Goal: Transaction & Acquisition: Purchase product/service

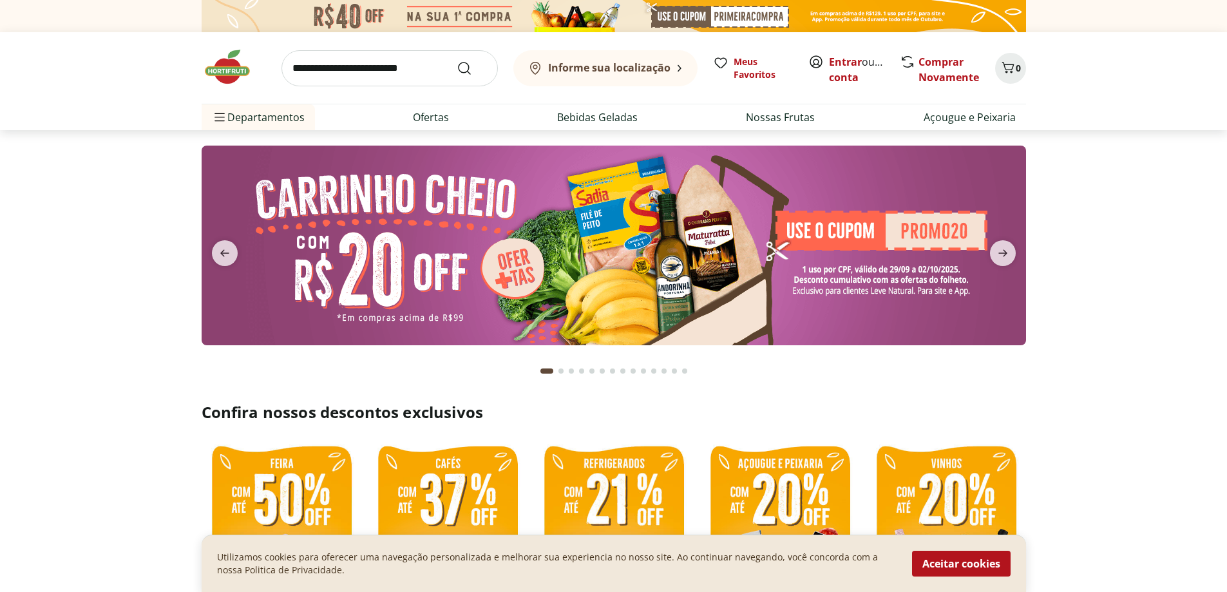
click at [661, 224] on img at bounding box center [614, 246] width 825 height 200
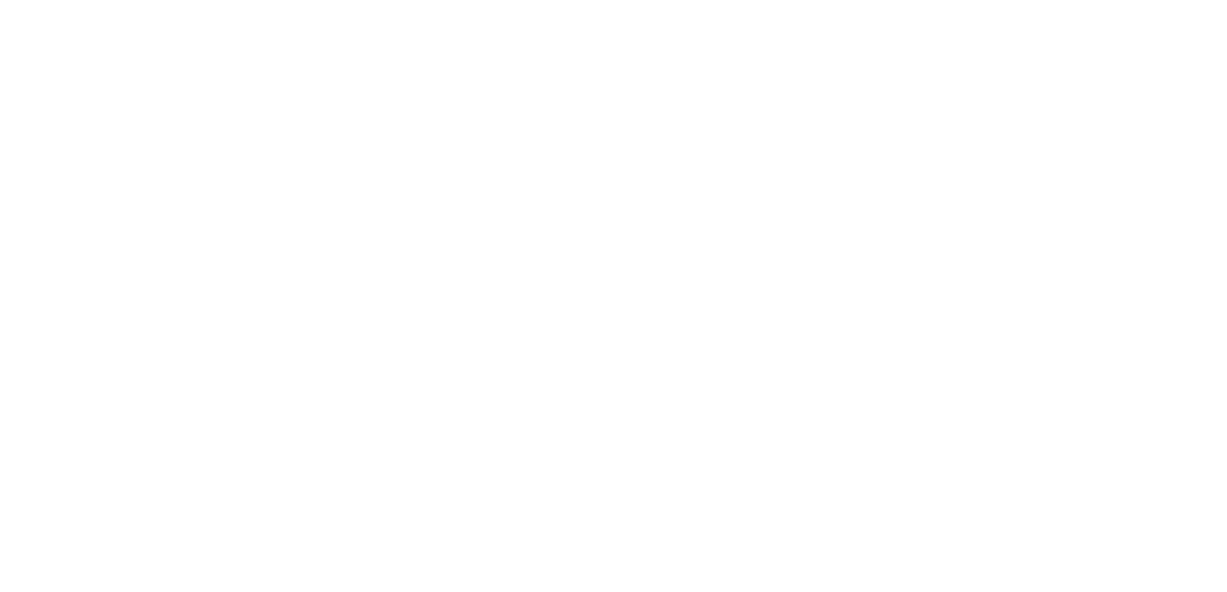
select select "**********"
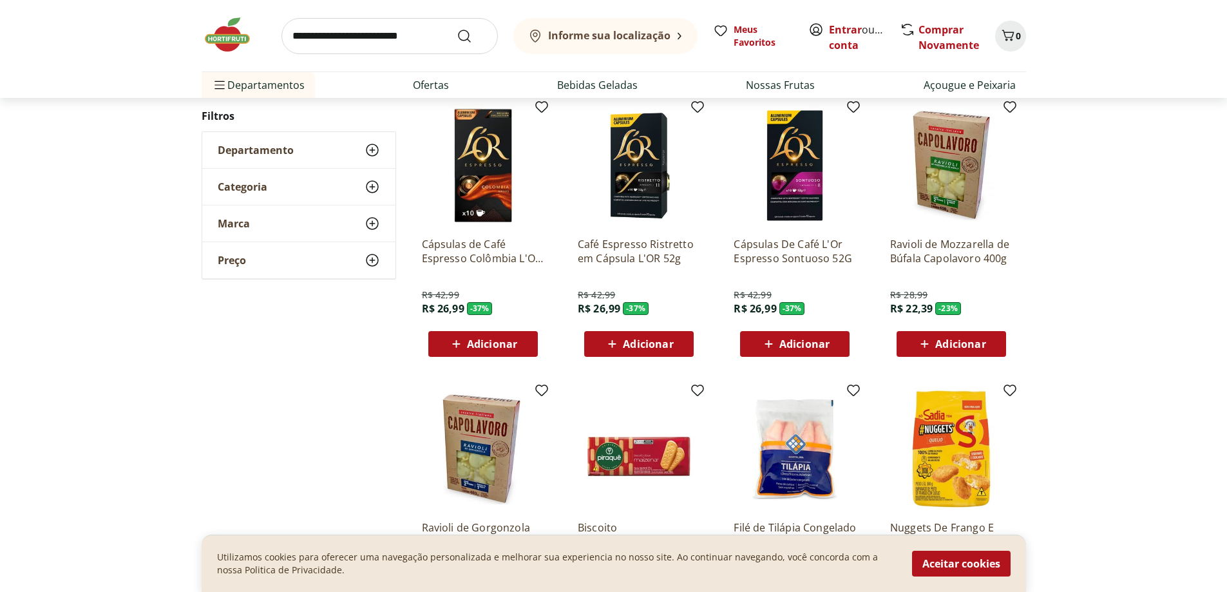
scroll to position [129, 0]
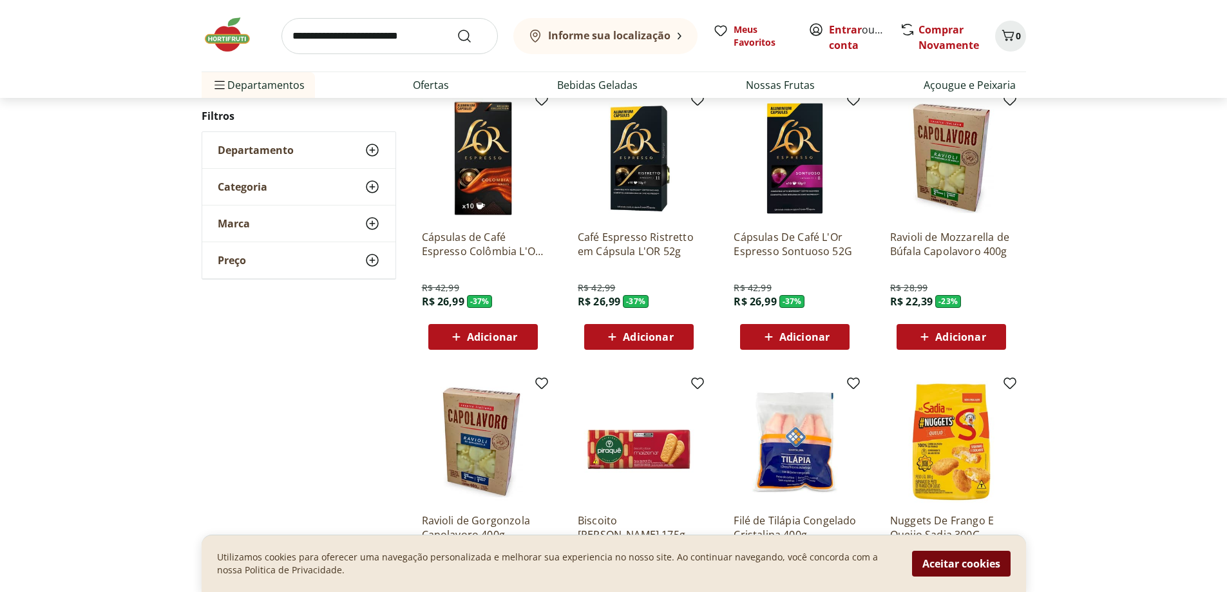
click at [959, 561] on button "Aceitar cookies" at bounding box center [961, 564] width 99 height 26
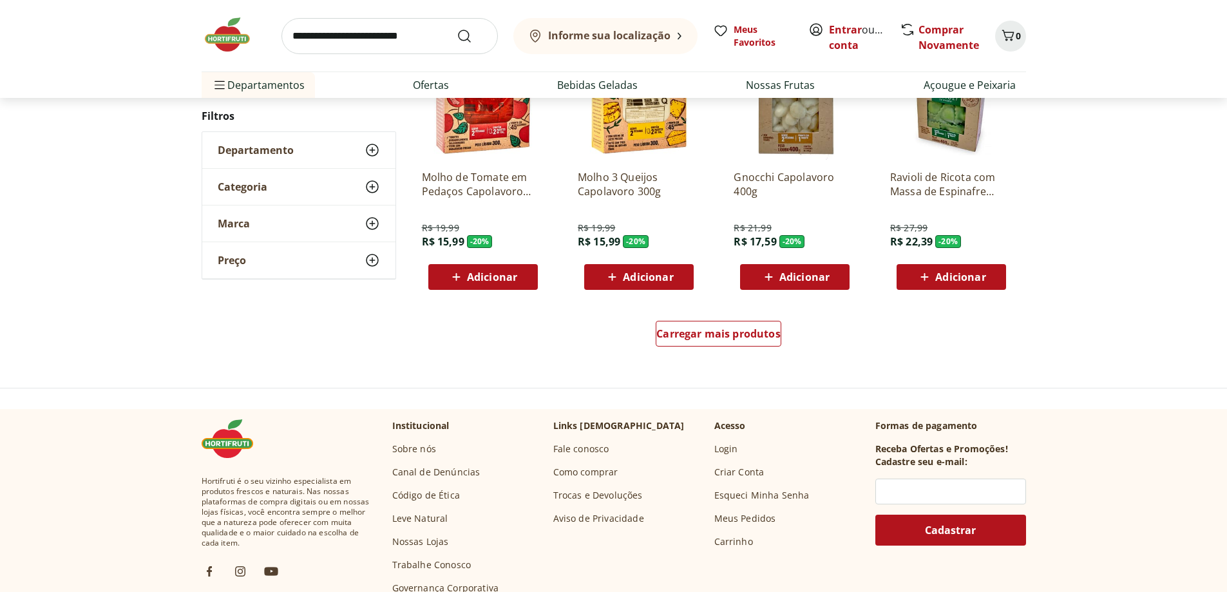
scroll to position [773, 0]
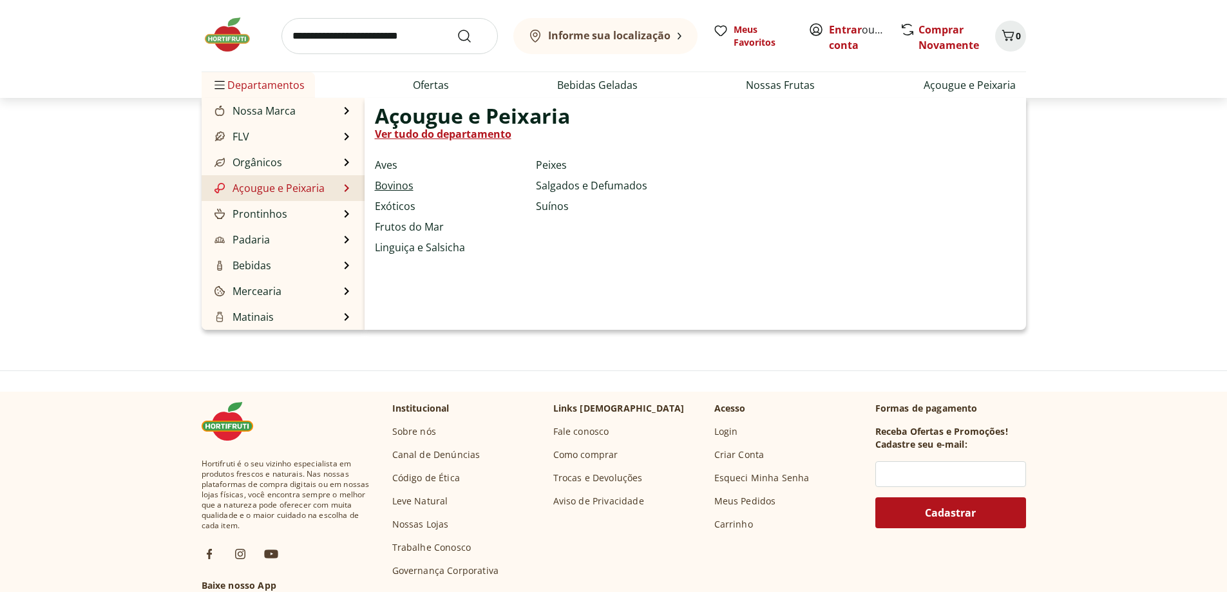
click at [394, 179] on link "Bovinos" at bounding box center [394, 185] width 39 height 15
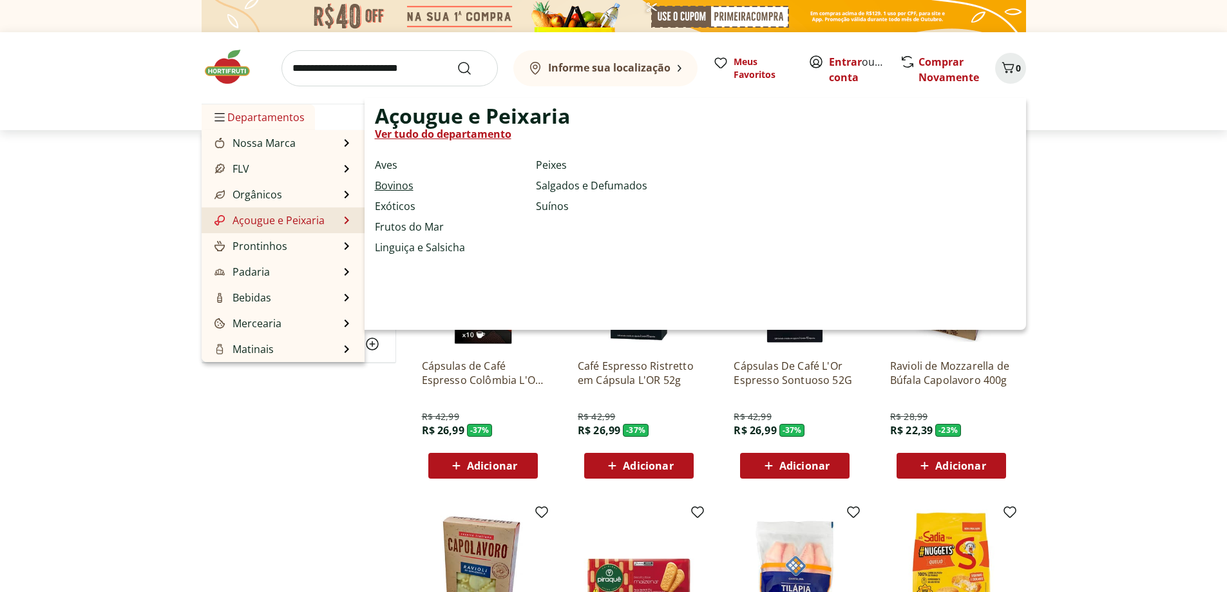
select select "**********"
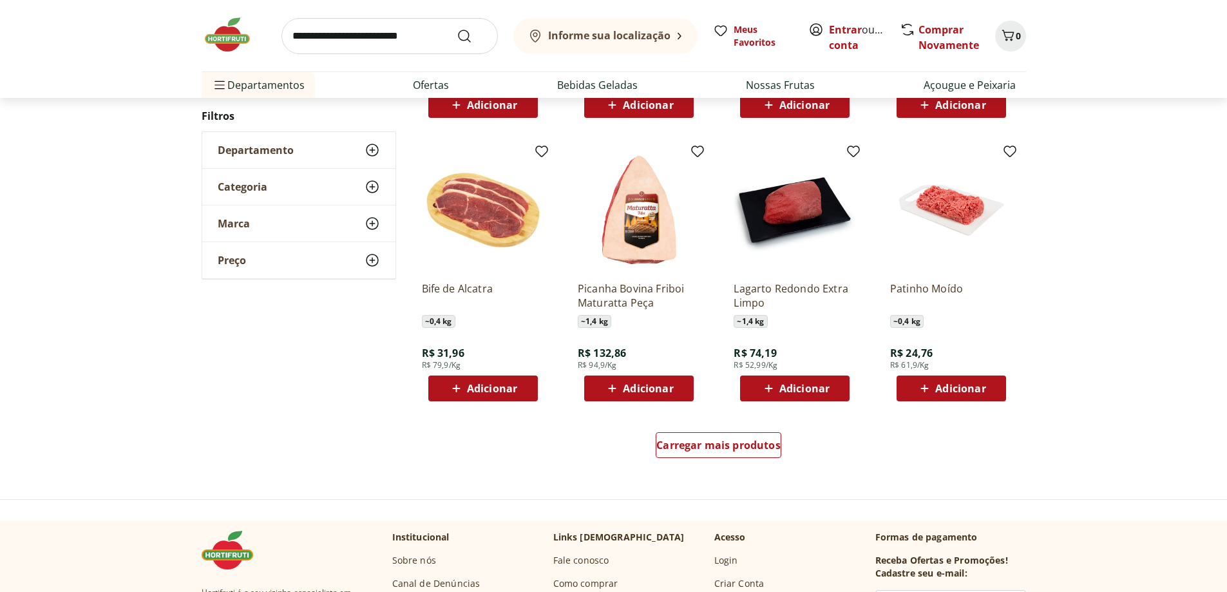
scroll to position [709, 0]
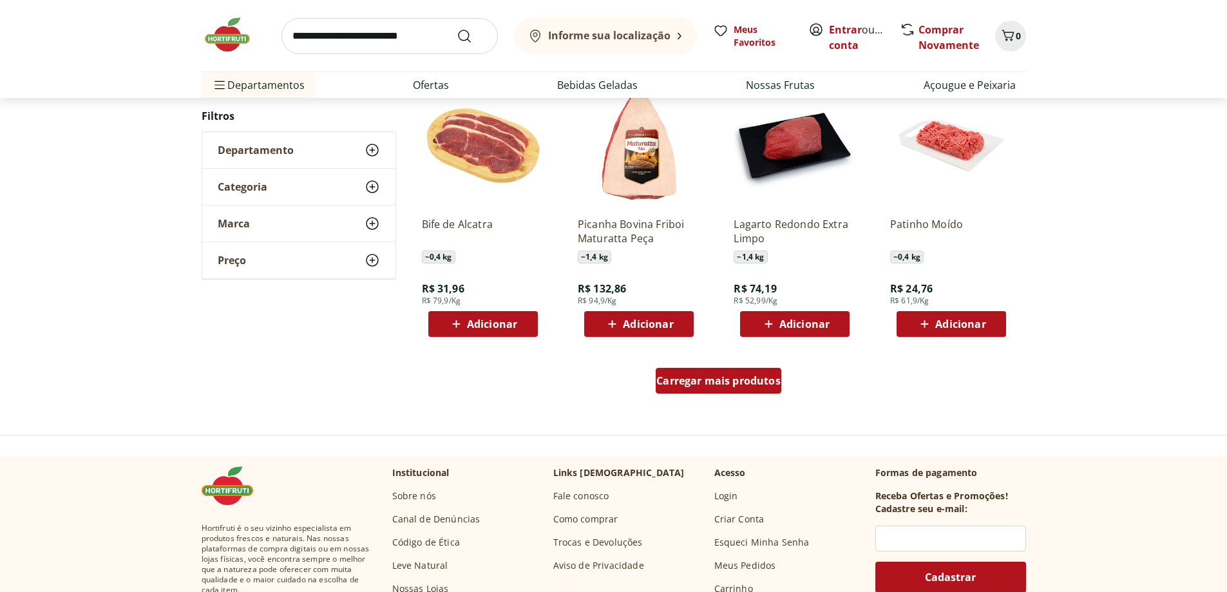
click at [740, 385] on span "Carregar mais produtos" at bounding box center [718, 381] width 124 height 10
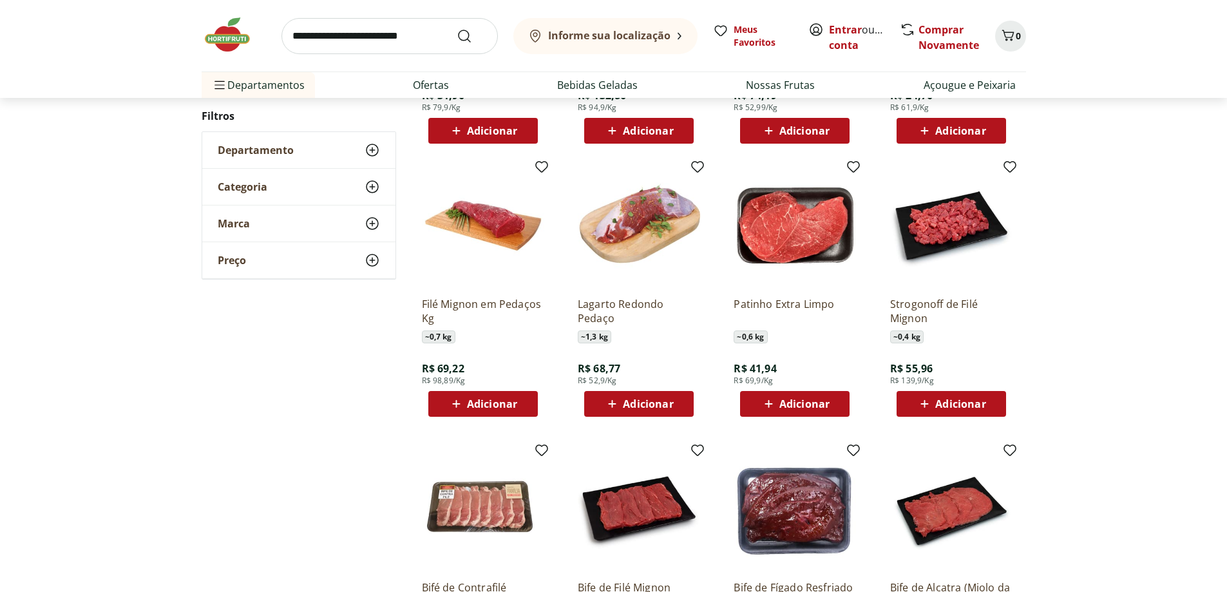
scroll to position [966, 0]
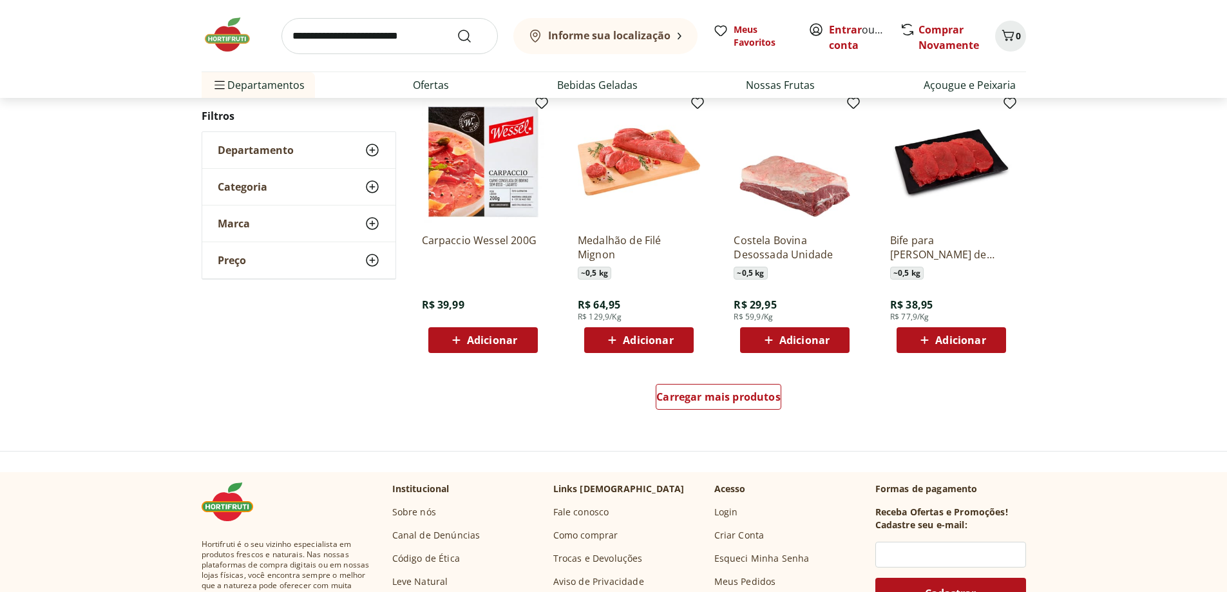
scroll to position [773, 0]
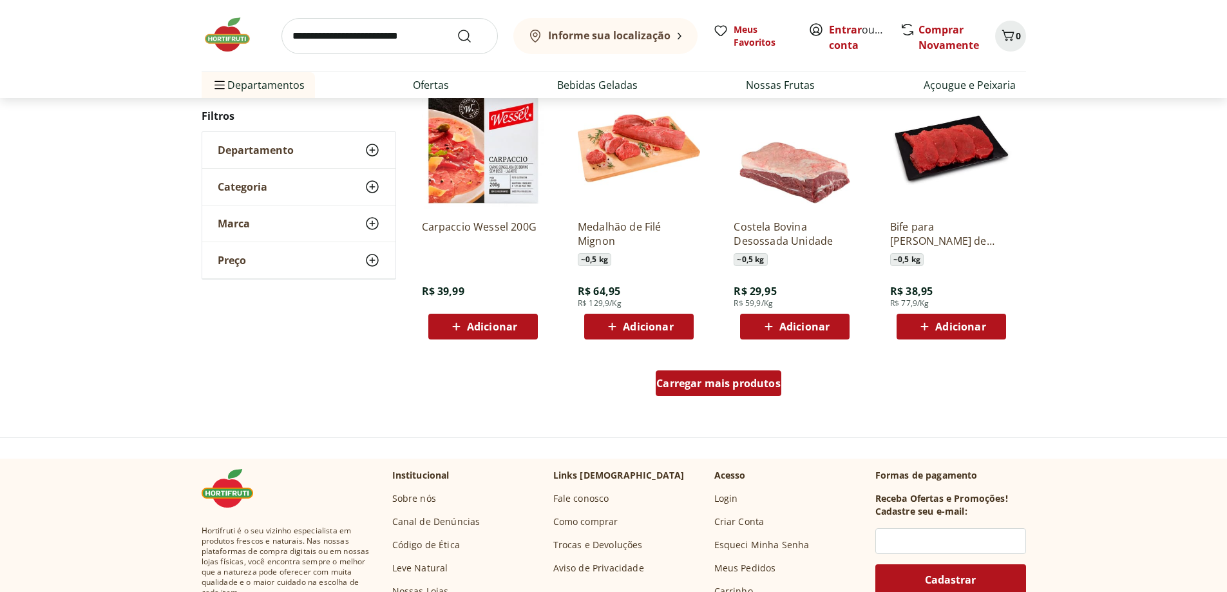
click at [735, 383] on span "Carregar mais produtos" at bounding box center [718, 383] width 124 height 10
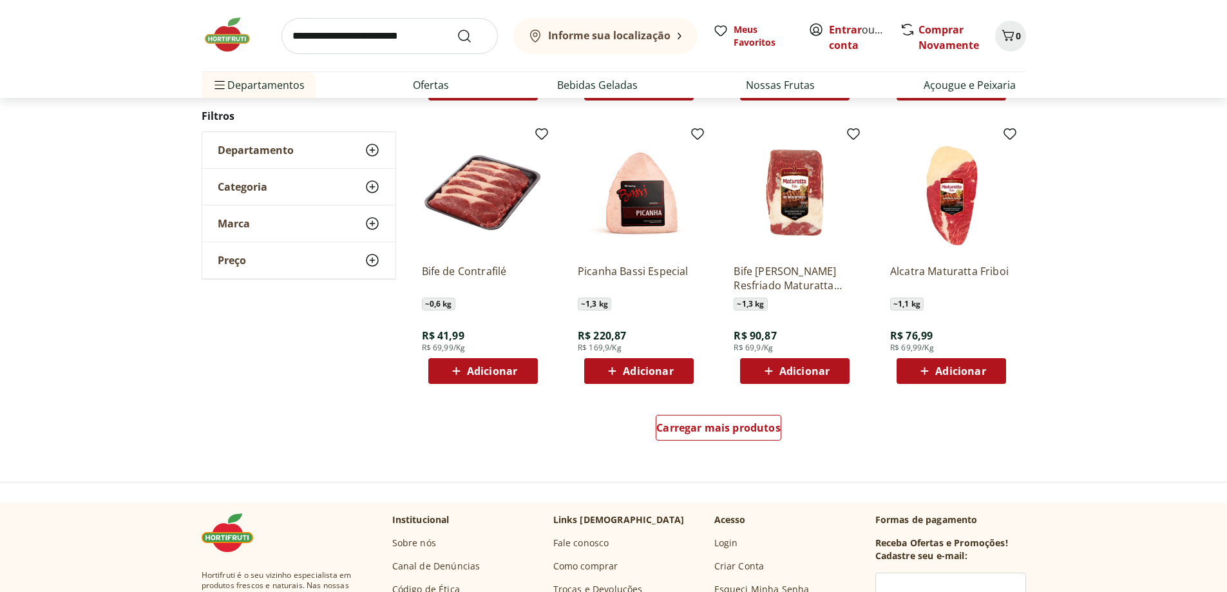
scroll to position [770, 0]
